Goal: Information Seeking & Learning: Check status

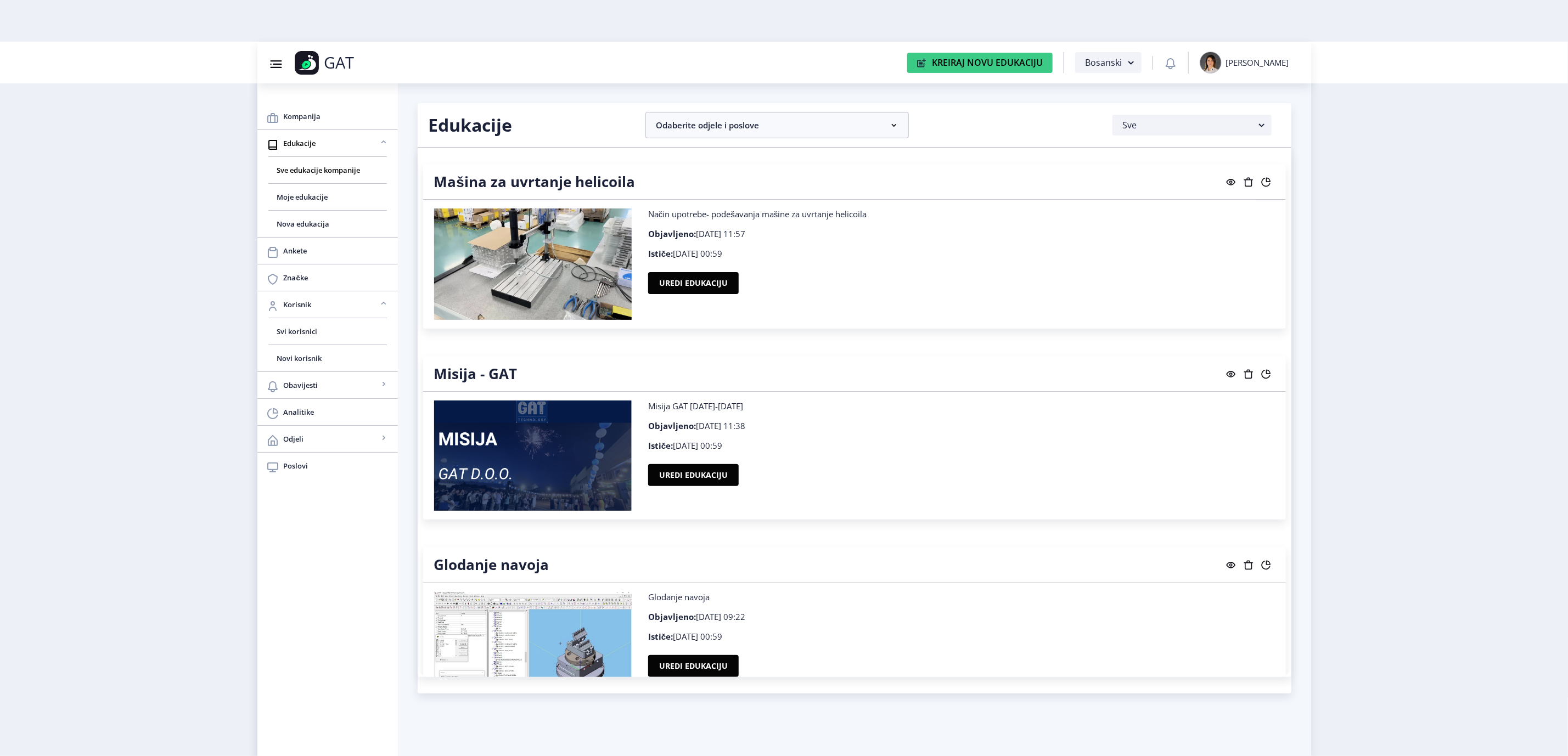
click at [1271, 182] on button at bounding box center [1266, 181] width 18 height 14
click at [1267, 184] on icon at bounding box center [1265, 181] width 9 height 9
click at [1266, 370] on icon at bounding box center [1267, 371] width 5 height 5
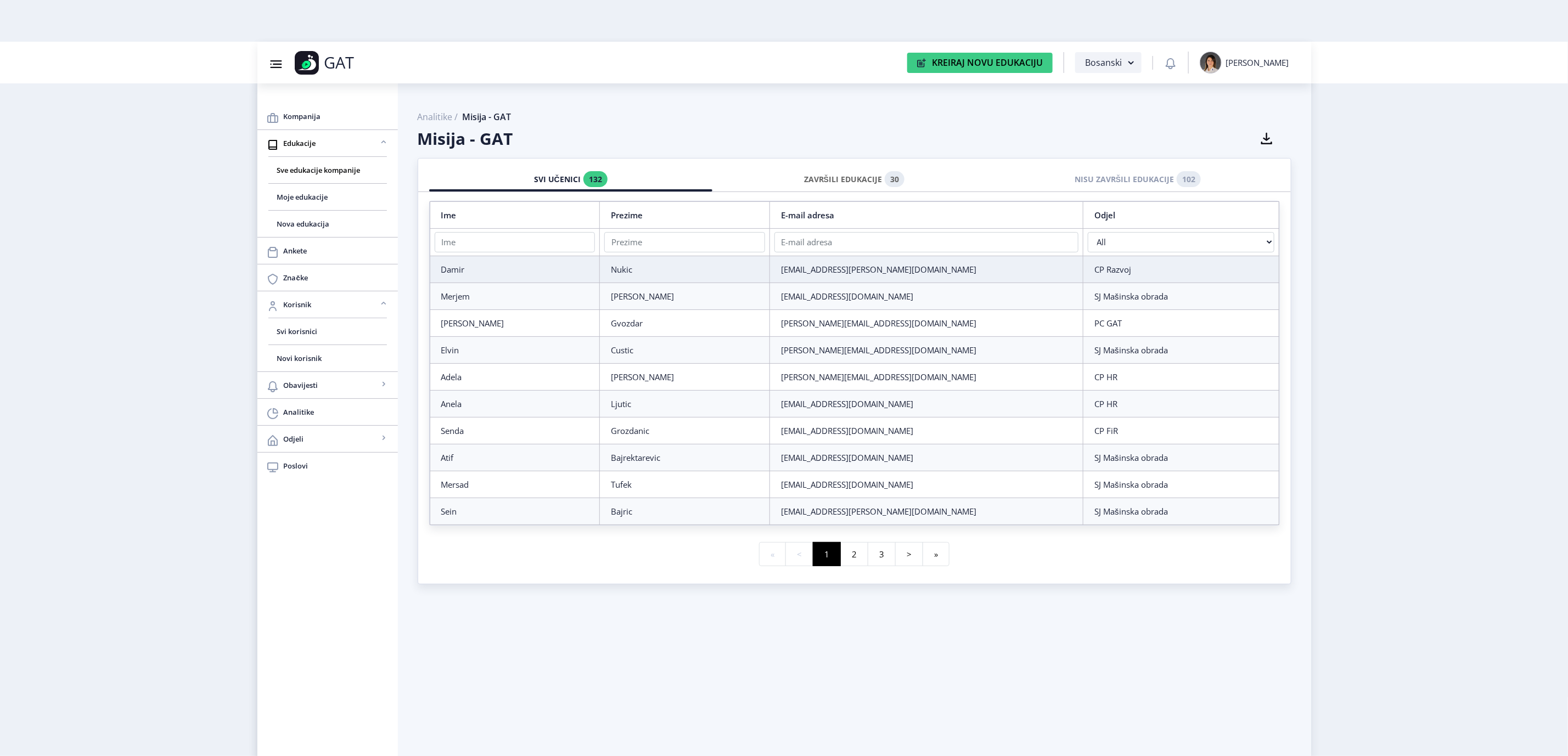
click at [847, 177] on div "ZAVRŠILI EDUKACIJE 30" at bounding box center [853, 180] width 267 height 25
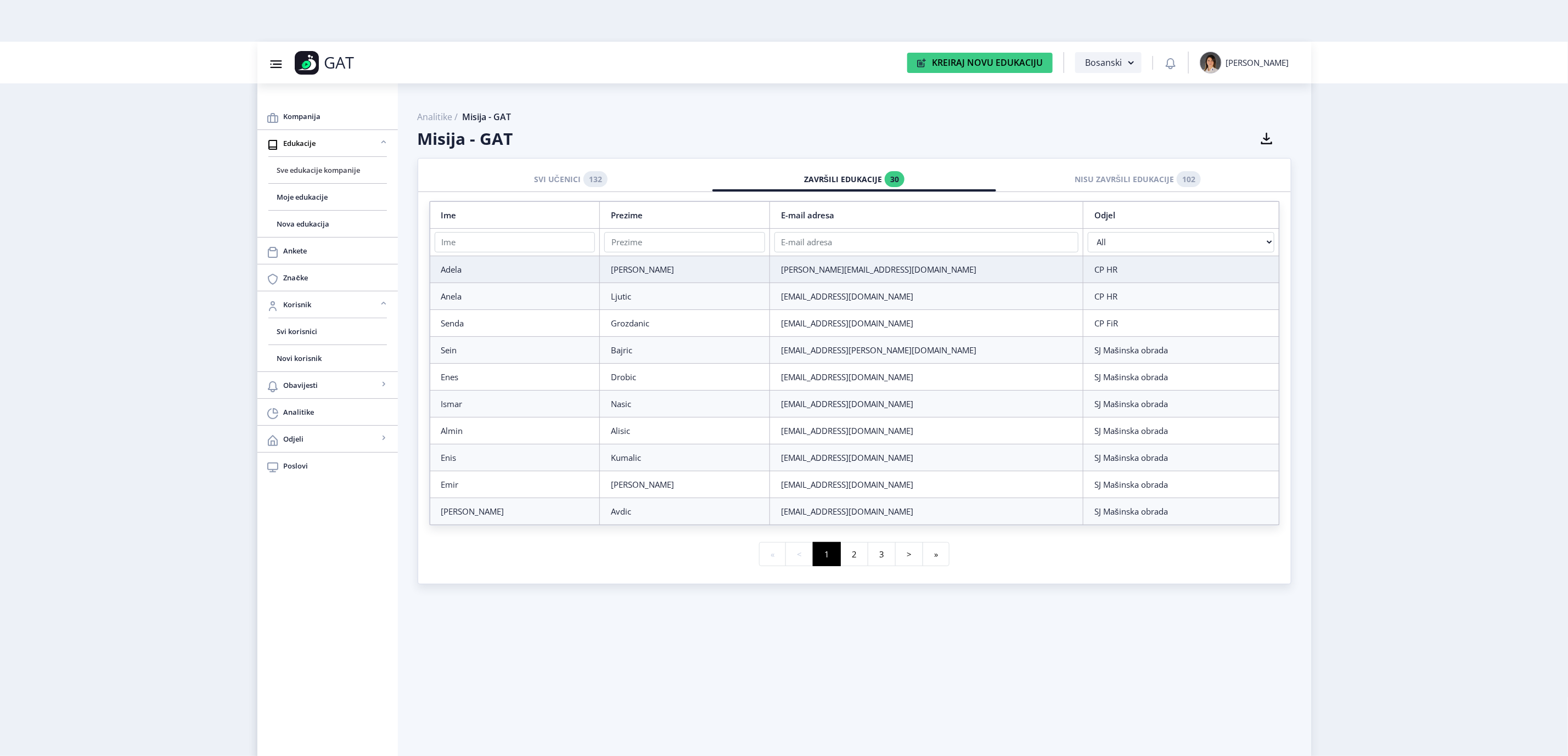
click at [329, 170] on span "Sve edukacije kompanije" at bounding box center [327, 170] width 101 height 13
